Goal: Find specific page/section: Find specific page/section

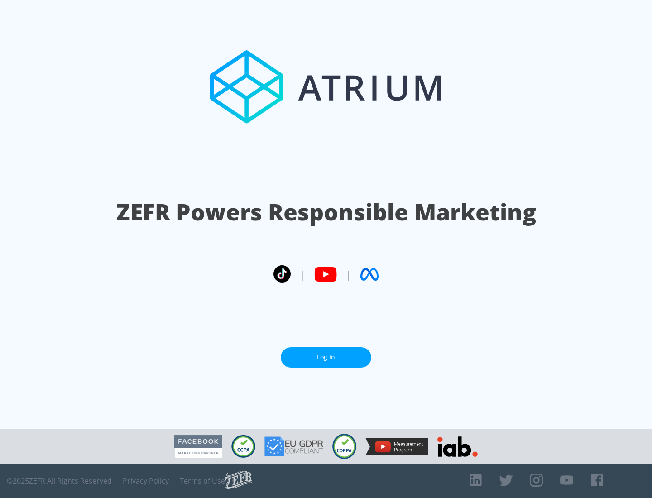
click at [326, 357] on link "Log In" at bounding box center [326, 357] width 90 height 20
